Goal: Answer question/provide support

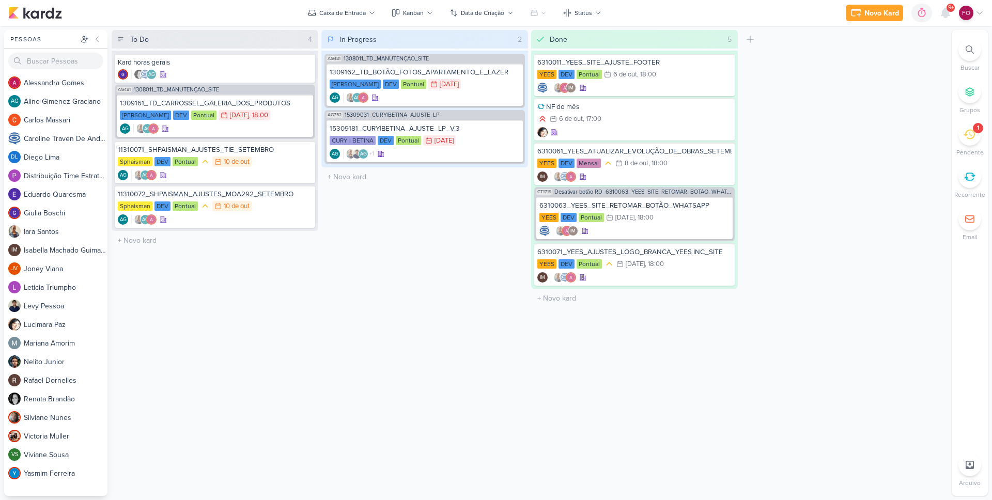
click at [976, 122] on div "Buscar Grupos 1 Pendente Recorrente Email" at bounding box center [969, 139] width 36 height 203
click at [977, 127] on div "1" at bounding box center [978, 128] width 2 height 8
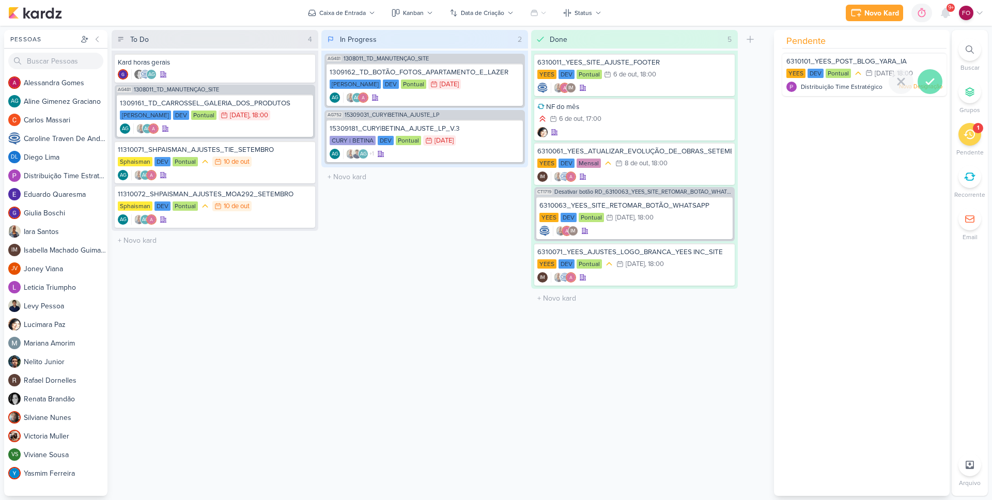
click at [927, 80] on icon at bounding box center [929, 81] width 7 height 5
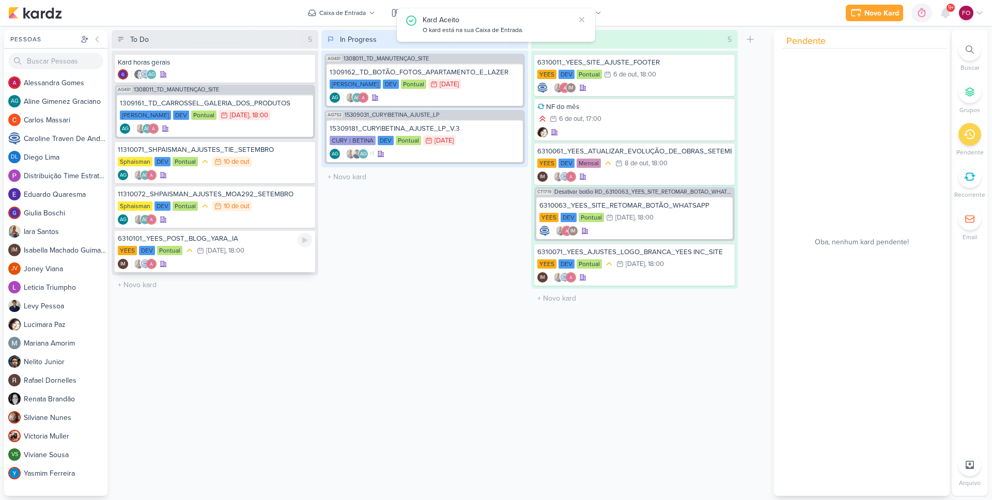
click at [256, 248] on div "YEES DEV Pontual 13/10 13 de out , 18:00" at bounding box center [215, 250] width 194 height 11
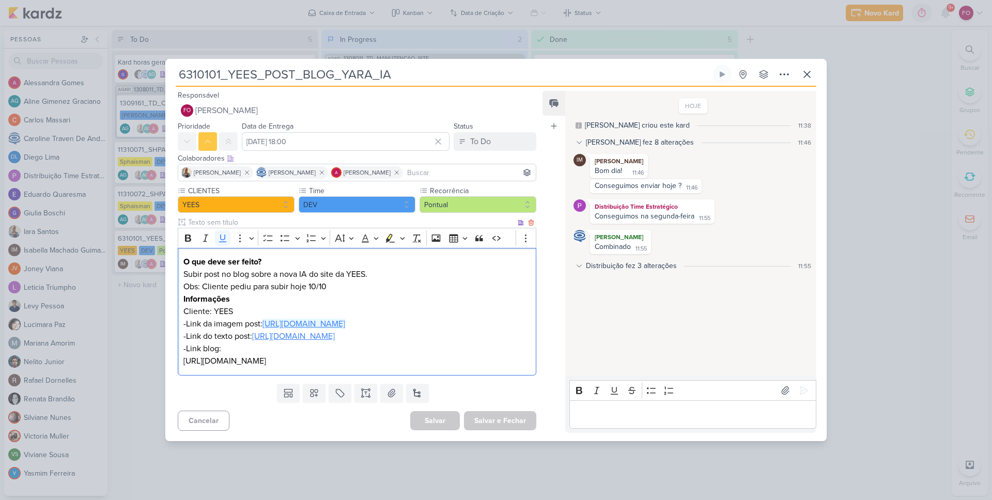
click at [333, 319] on u "https://drive.google.com/file/d/1yB3uU-czrLnBku0y40ra5J8gu4CdlTAG/view?usp=driv…" at bounding box center [303, 324] width 83 height 10
click at [436, 322] on p "-Link da imagem post: https://drive.google.com/file/d/1yB3uU-czrLnBku0y40ra5J8g…" at bounding box center [356, 324] width 347 height 12
click at [335, 341] on u "https://drive.google.com/file/d/1hZ4htdxL9K8hPZfcvXYBUpcjAgWMT4x5/view?usp=driv…" at bounding box center [293, 336] width 83 height 10
click at [625, 420] on p "Editor editing area: main" at bounding box center [692, 414] width 236 height 12
click at [806, 68] on icon at bounding box center [806, 74] width 12 height 12
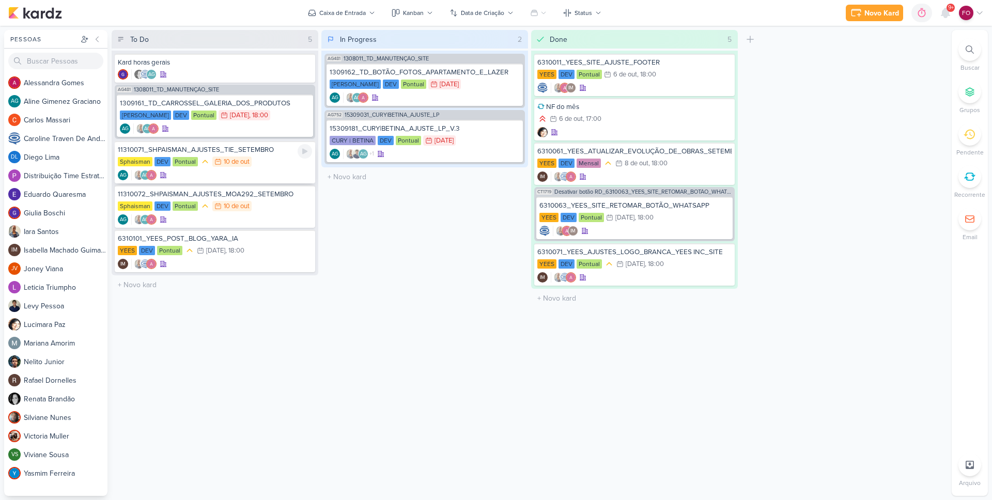
click at [273, 157] on div "Sphaisman DEV Pontual 10/10 10 de out" at bounding box center [215, 161] width 194 height 11
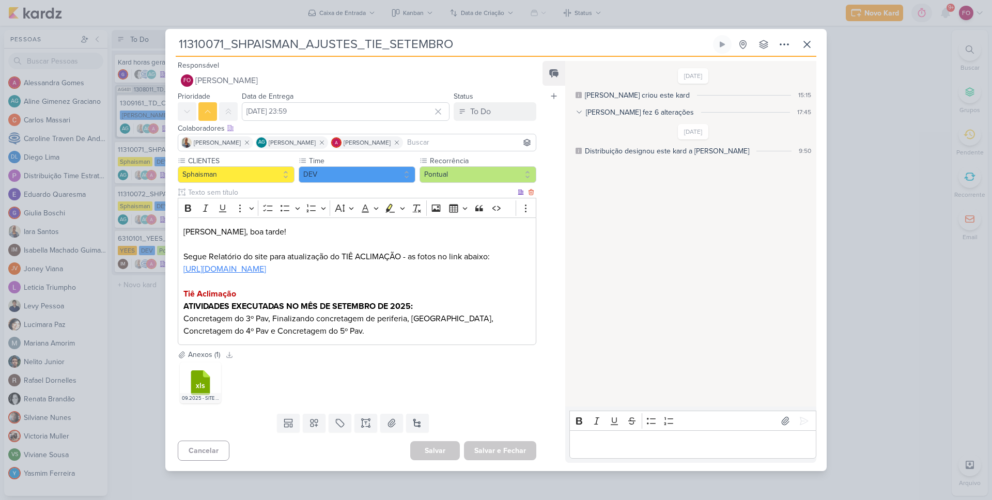
click at [266, 268] on link "https://drive.google.com/drive/folders/1hxpG1pBjcllJFv5as_-TT7r_H486EIqY?usp=dr…" at bounding box center [224, 269] width 83 height 10
click at [811, 44] on icon at bounding box center [806, 44] width 12 height 12
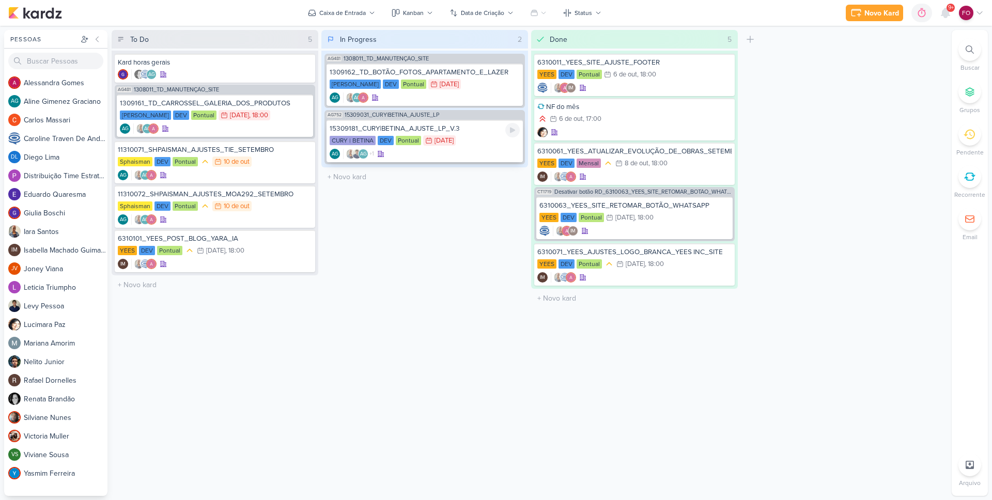
click at [476, 144] on div "CURY | BETINA DEV Pontual 22/9 22 de set" at bounding box center [424, 140] width 190 height 11
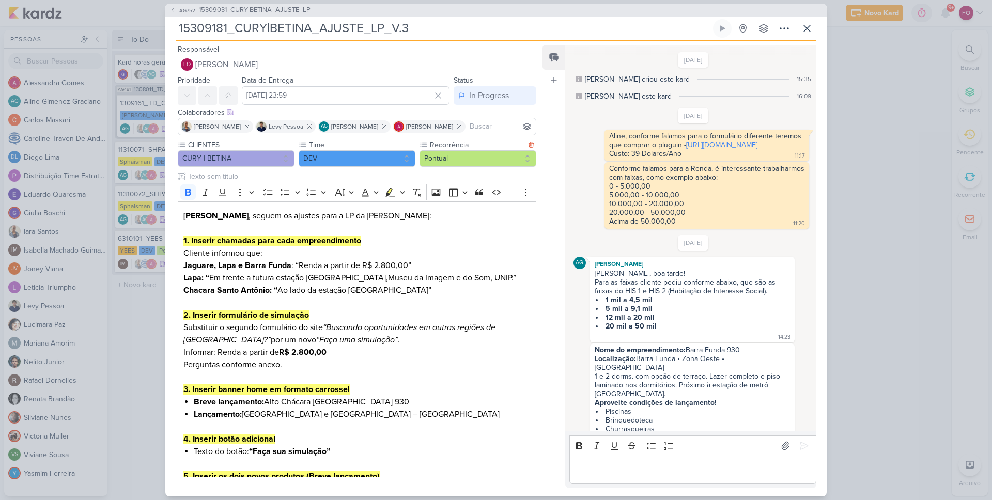
scroll to position [664, 0]
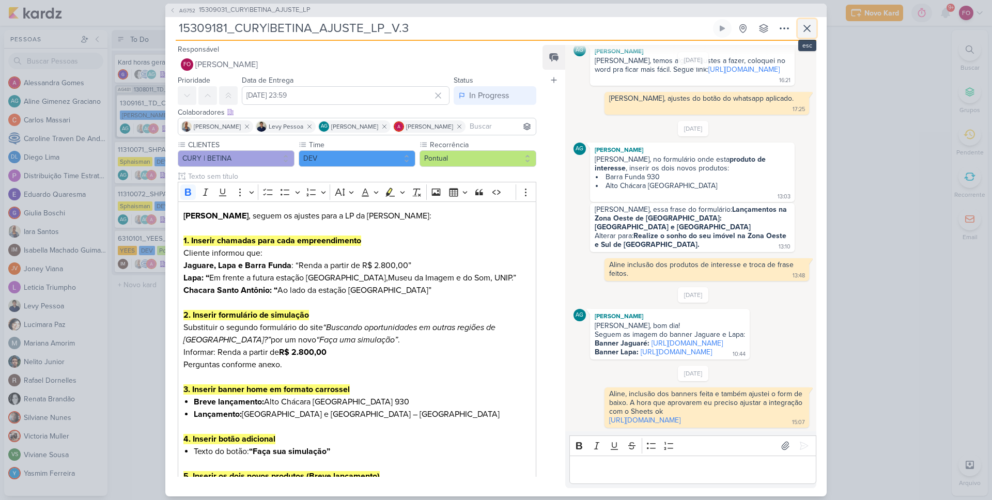
click at [808, 29] on icon at bounding box center [806, 28] width 12 height 12
